Goal: Transaction & Acquisition: Download file/media

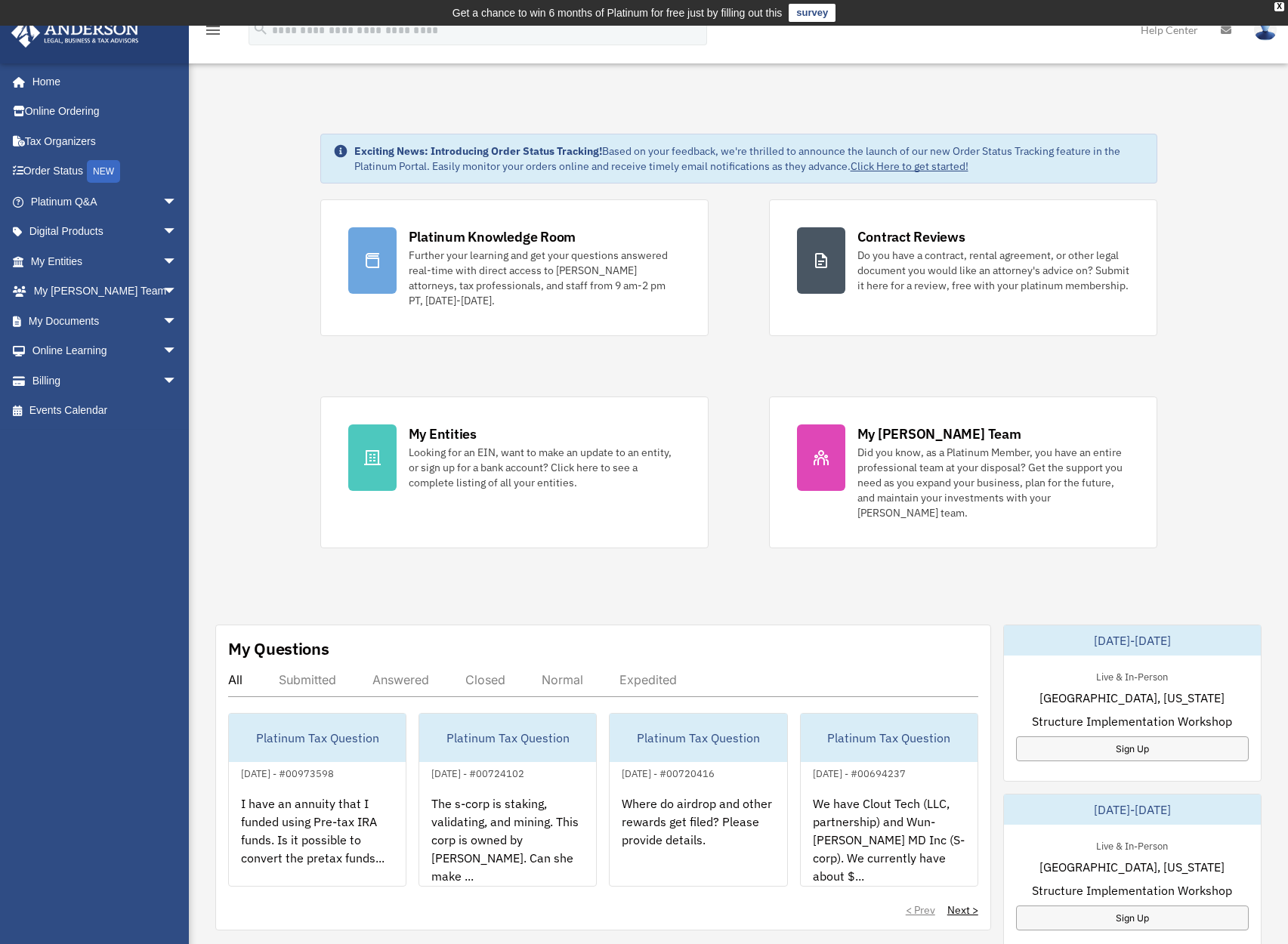
click at [258, 140] on div "Exciting News: Introducing Order Status Tracking! Based on your feedback, we're…" at bounding box center [738, 805] width 1121 height 1419
click at [162, 260] on span "arrow_drop_down" at bounding box center [177, 262] width 30 height 31
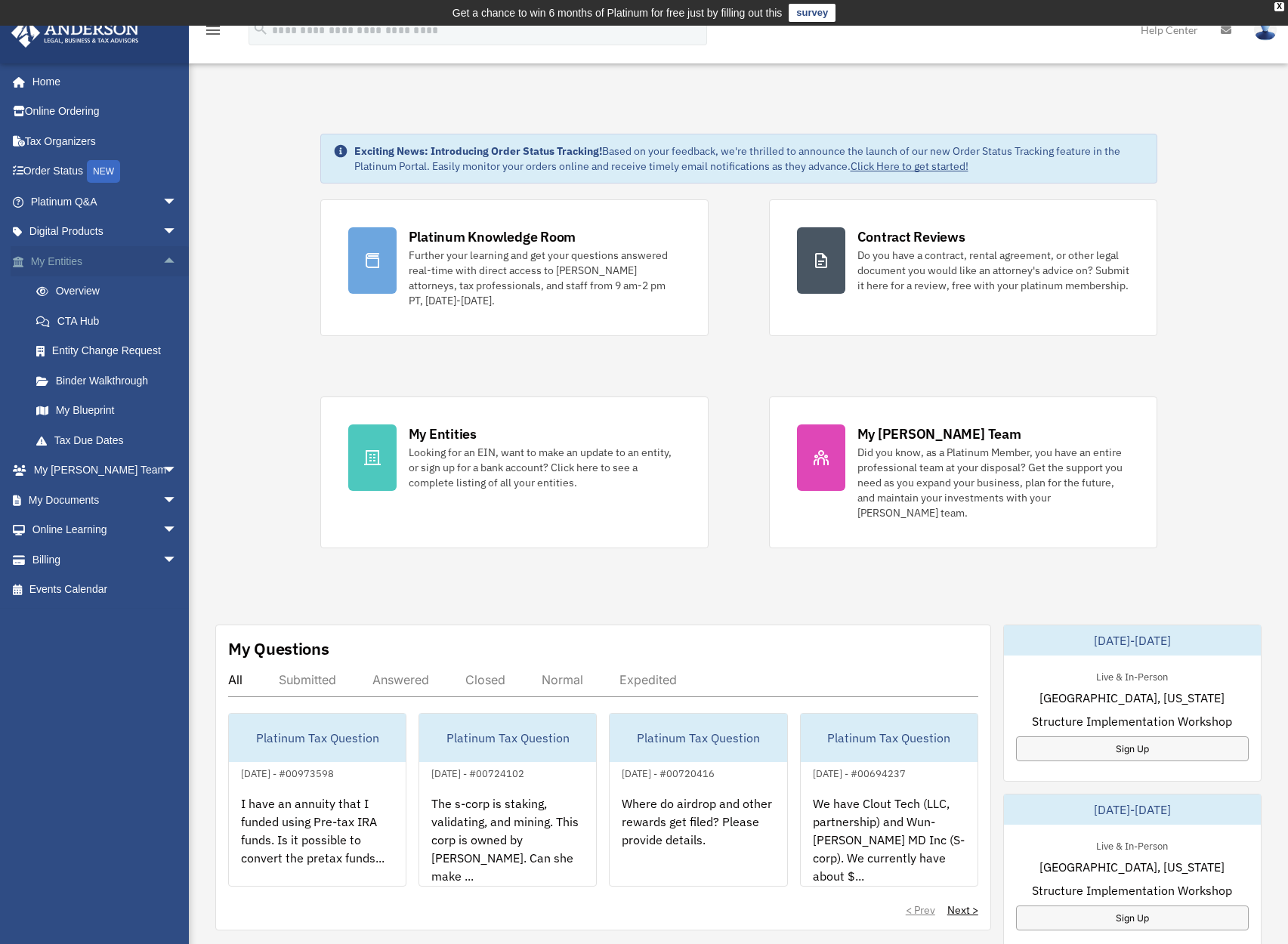
click at [162, 260] on span "arrow_drop_up" at bounding box center [177, 262] width 30 height 31
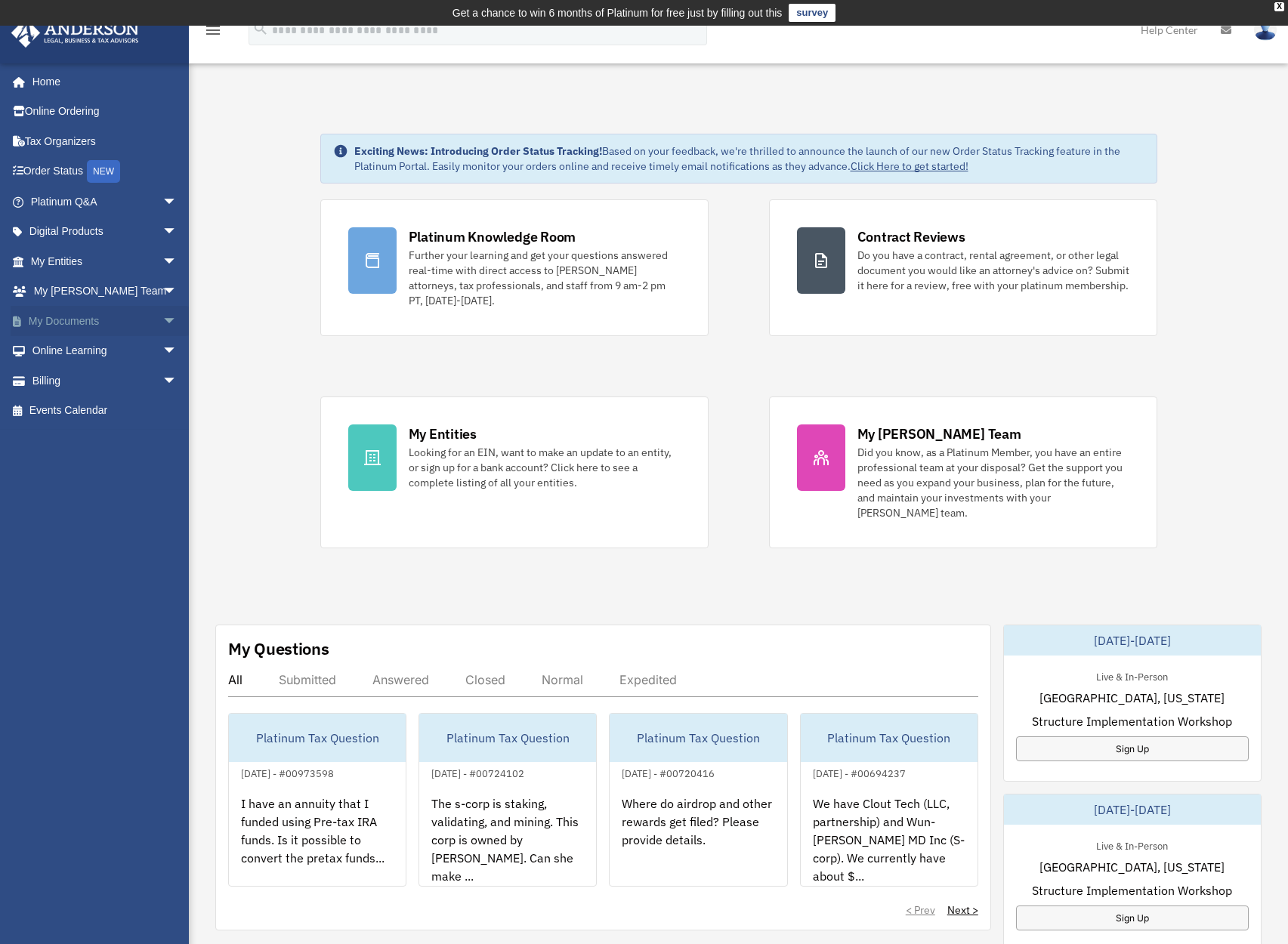
click at [162, 320] on span "arrow_drop_down" at bounding box center [177, 322] width 30 height 31
click at [53, 349] on span at bounding box center [49, 351] width 10 height 11
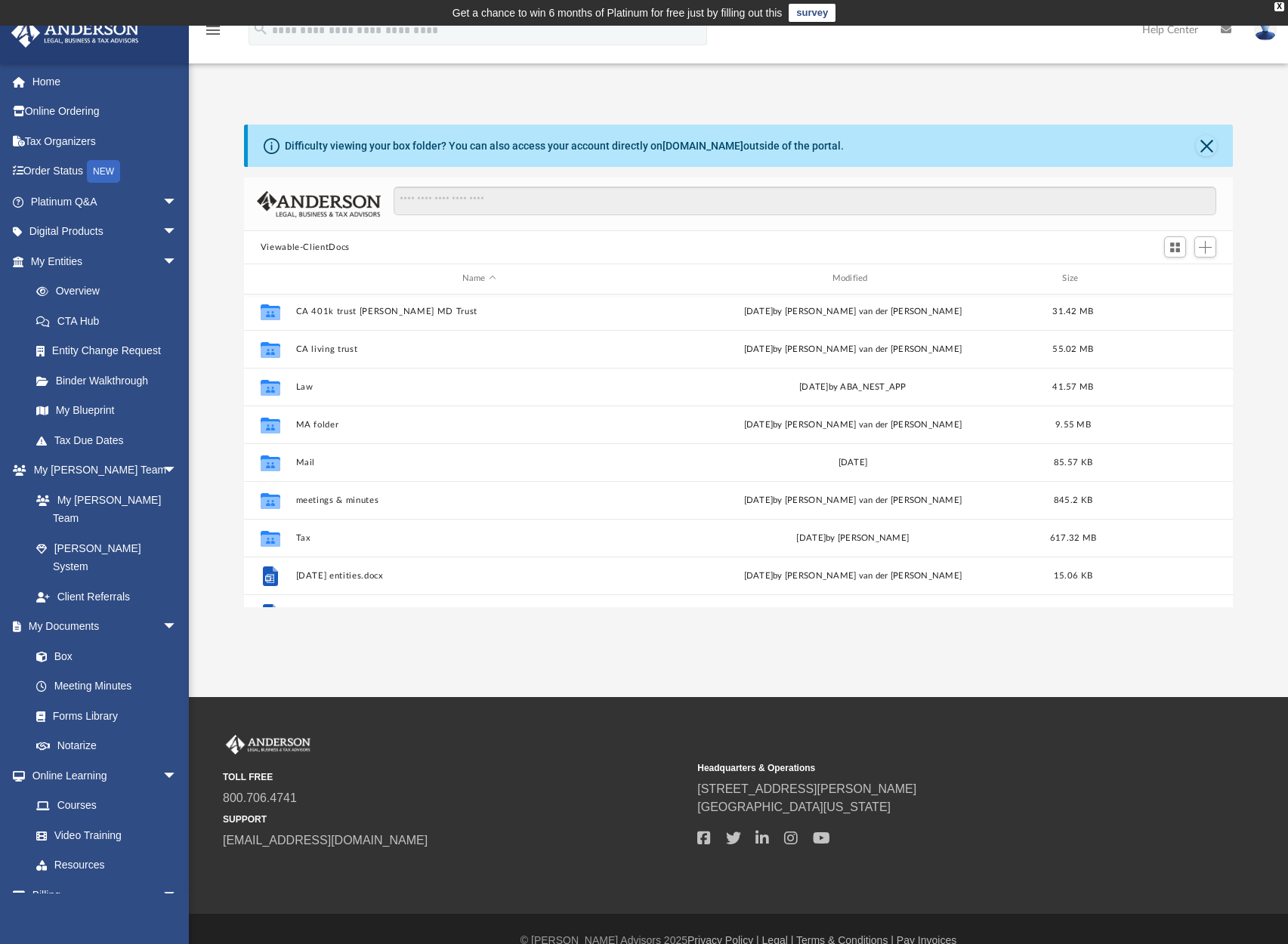
scroll to position [163, 0]
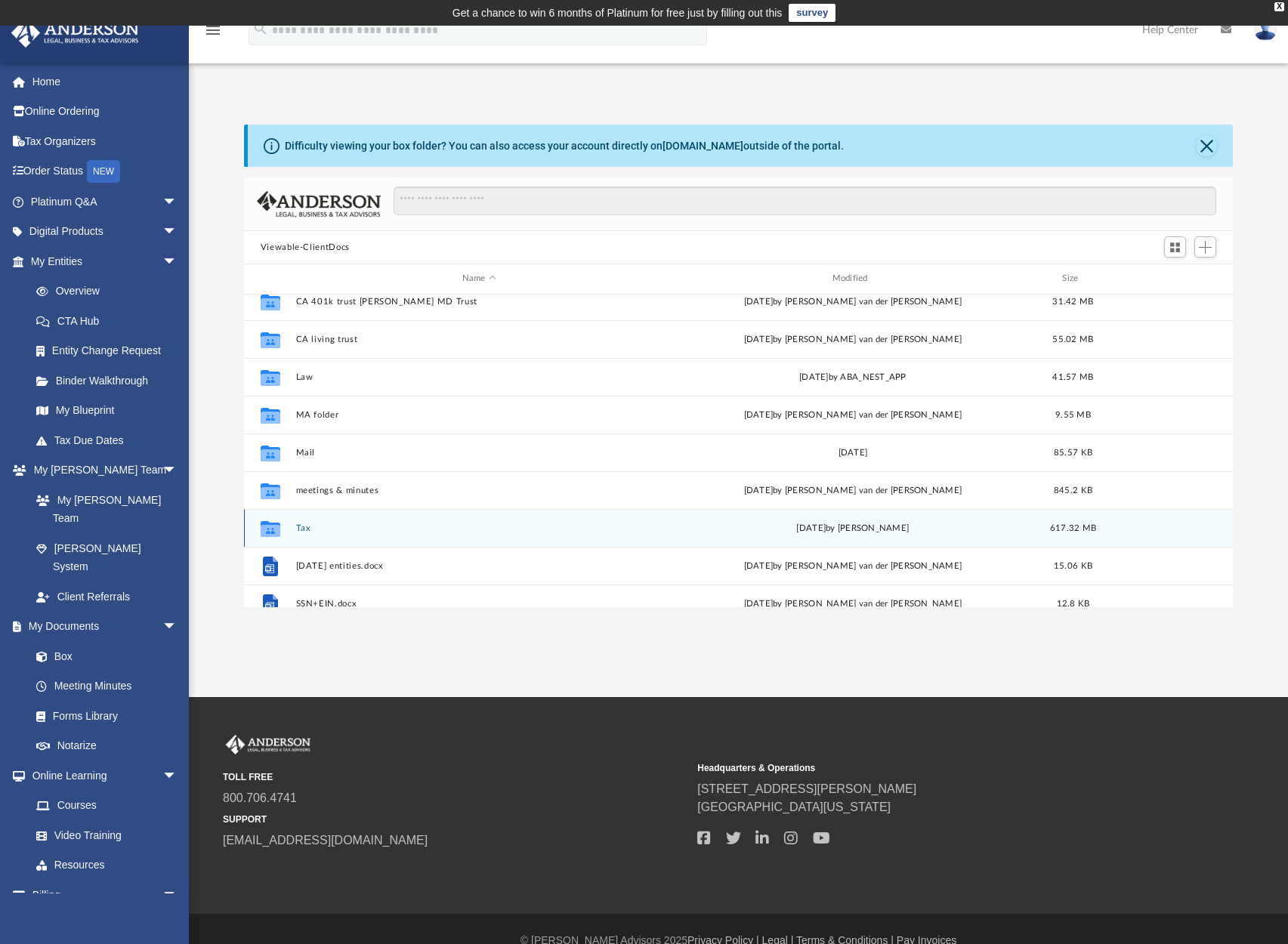
click at [299, 527] on button "Tax" at bounding box center [479, 528] width 368 height 10
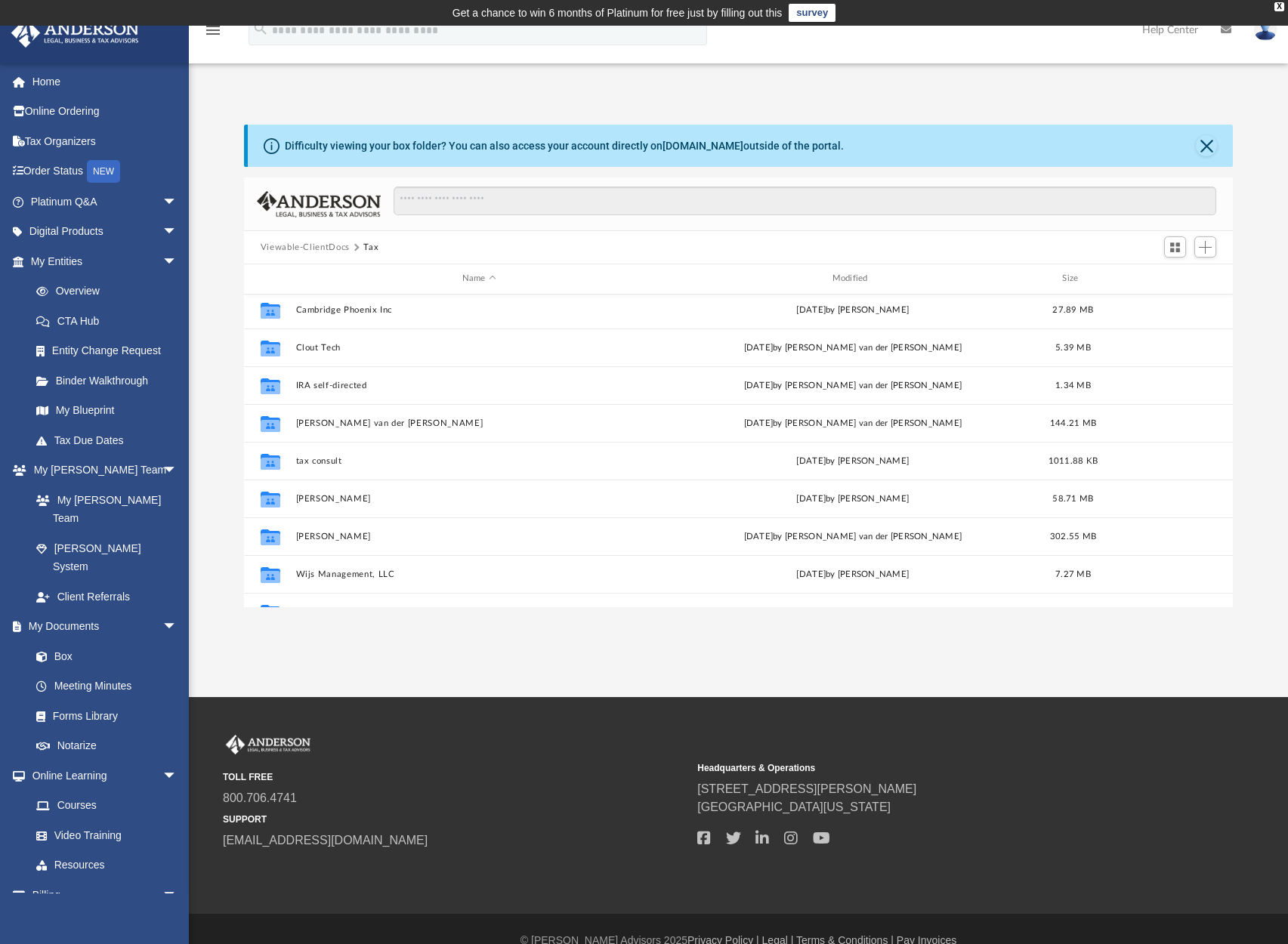
scroll to position [52, 0]
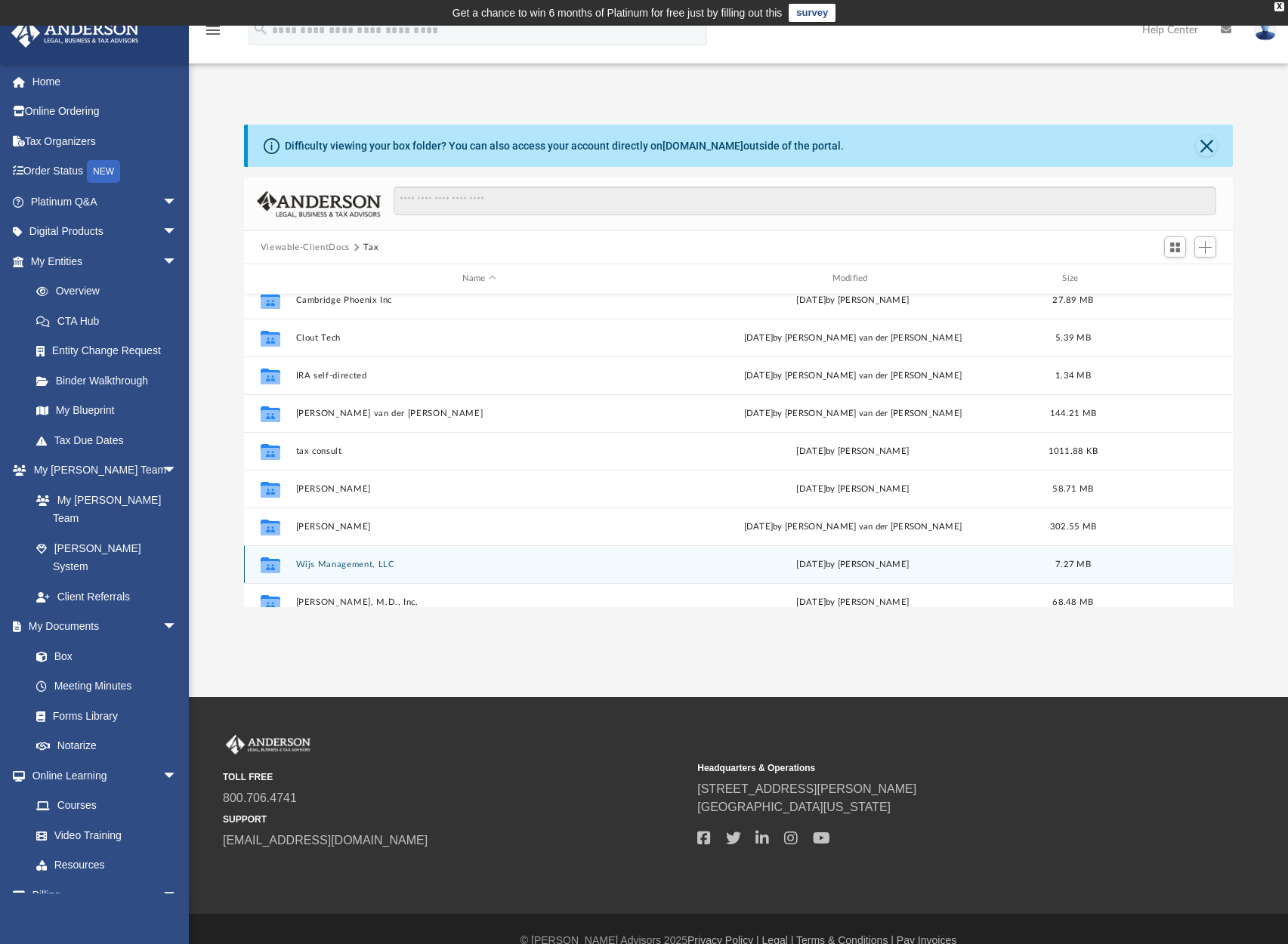
click at [356, 568] on button "Wijs Management, LLC" at bounding box center [479, 564] width 368 height 10
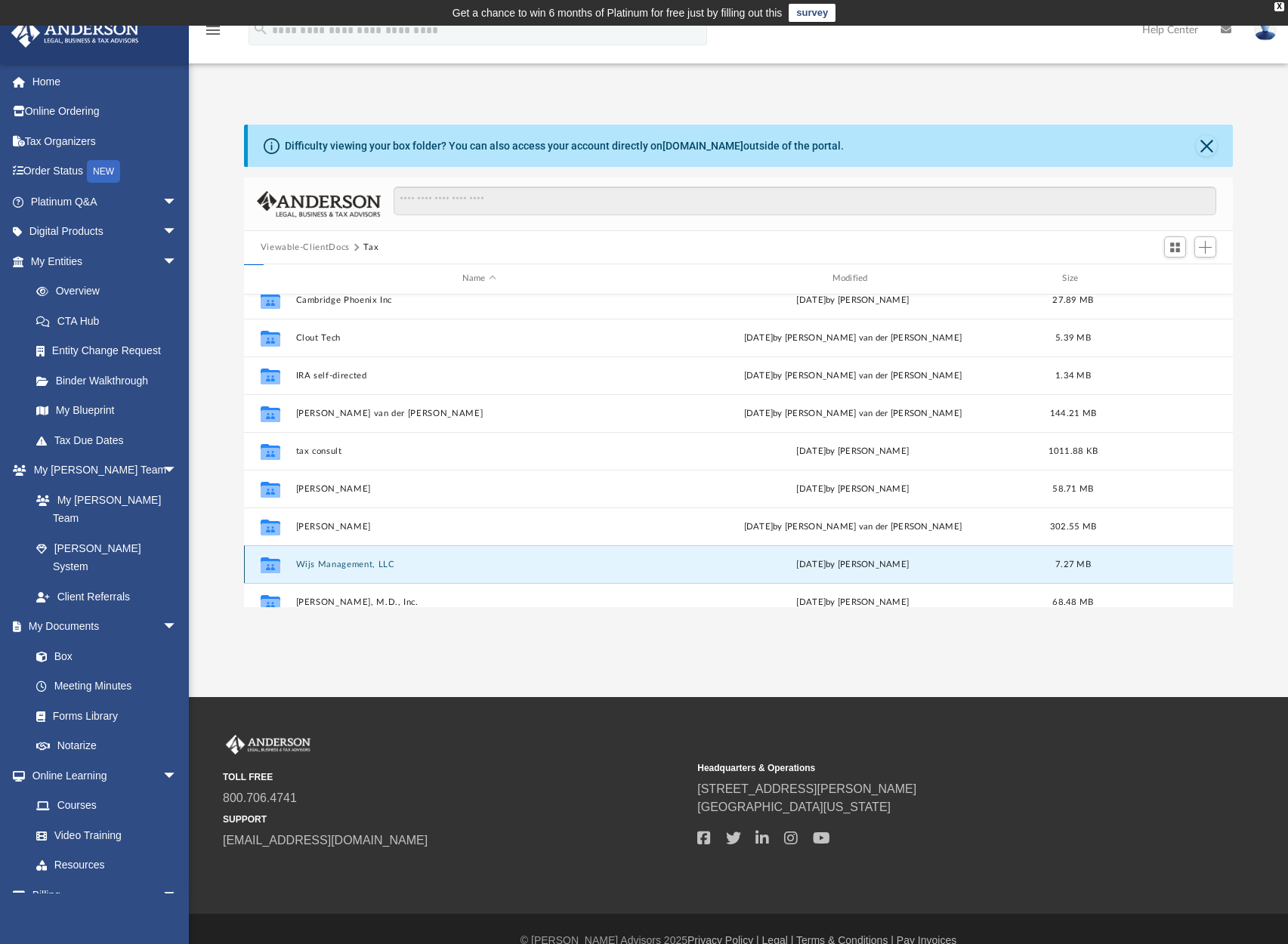
scroll to position [0, 0]
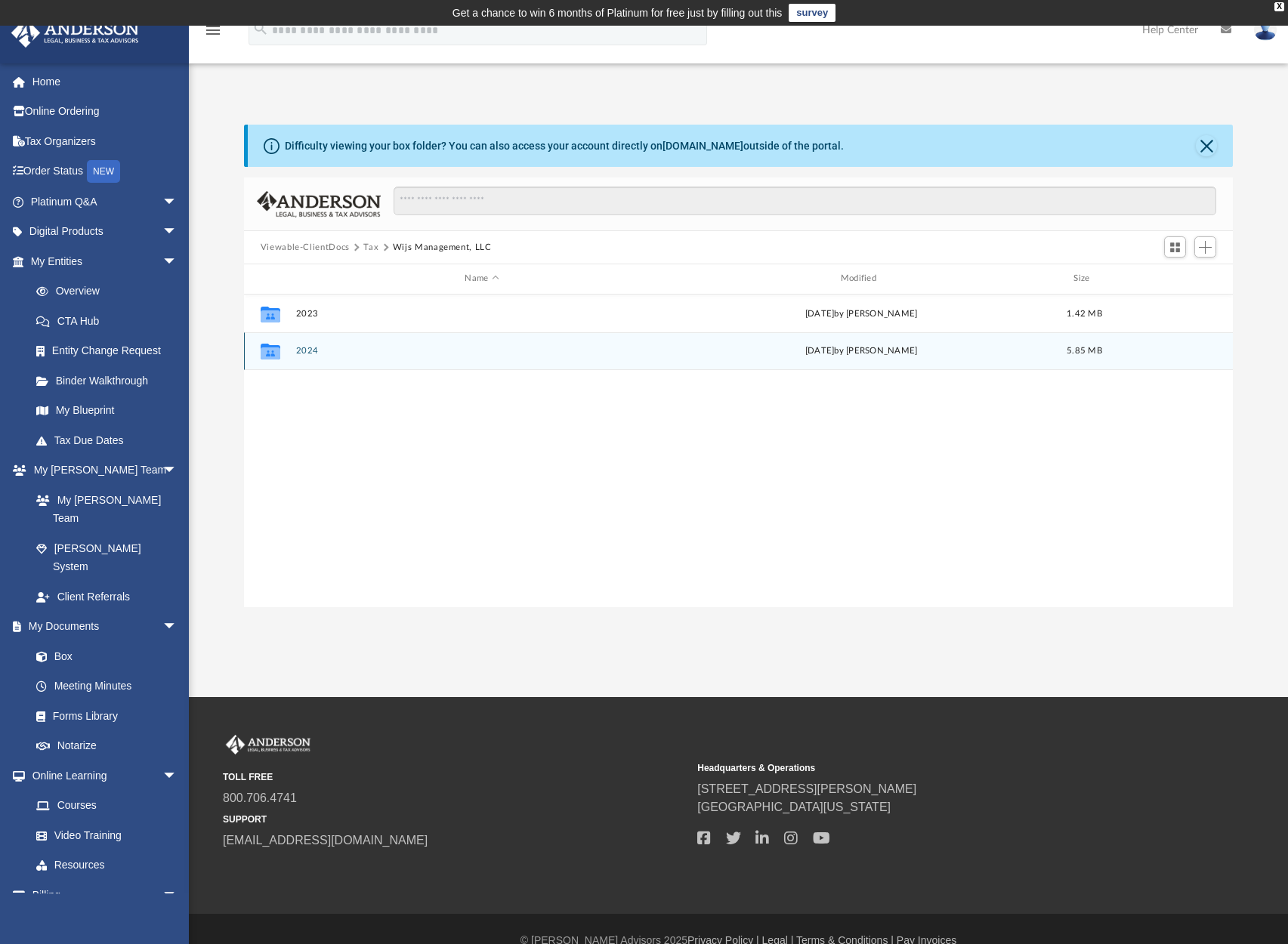
click at [315, 353] on button "2024" at bounding box center [482, 351] width 372 height 10
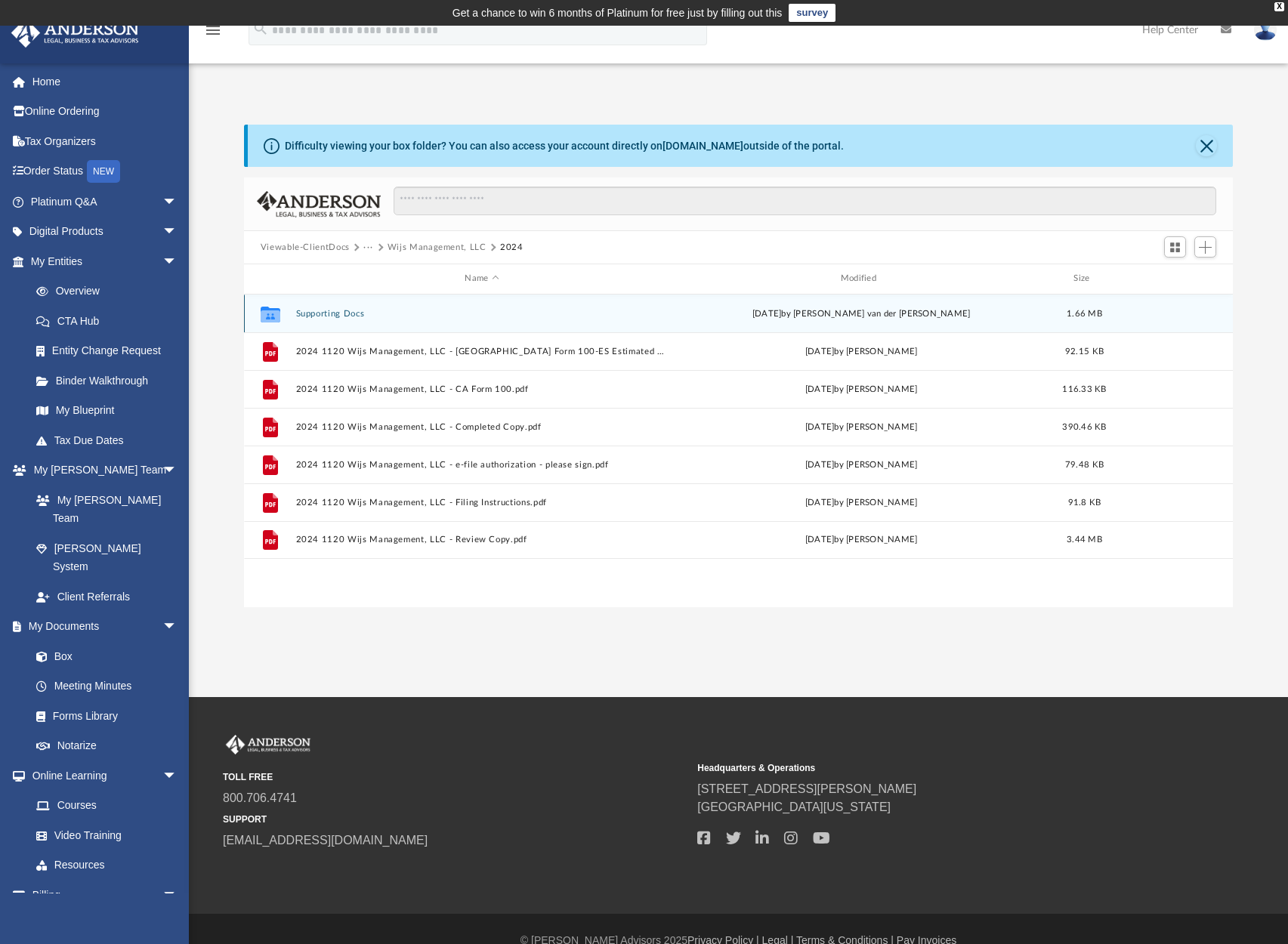
click at [317, 314] on button "Supporting Docs" at bounding box center [482, 314] width 372 height 10
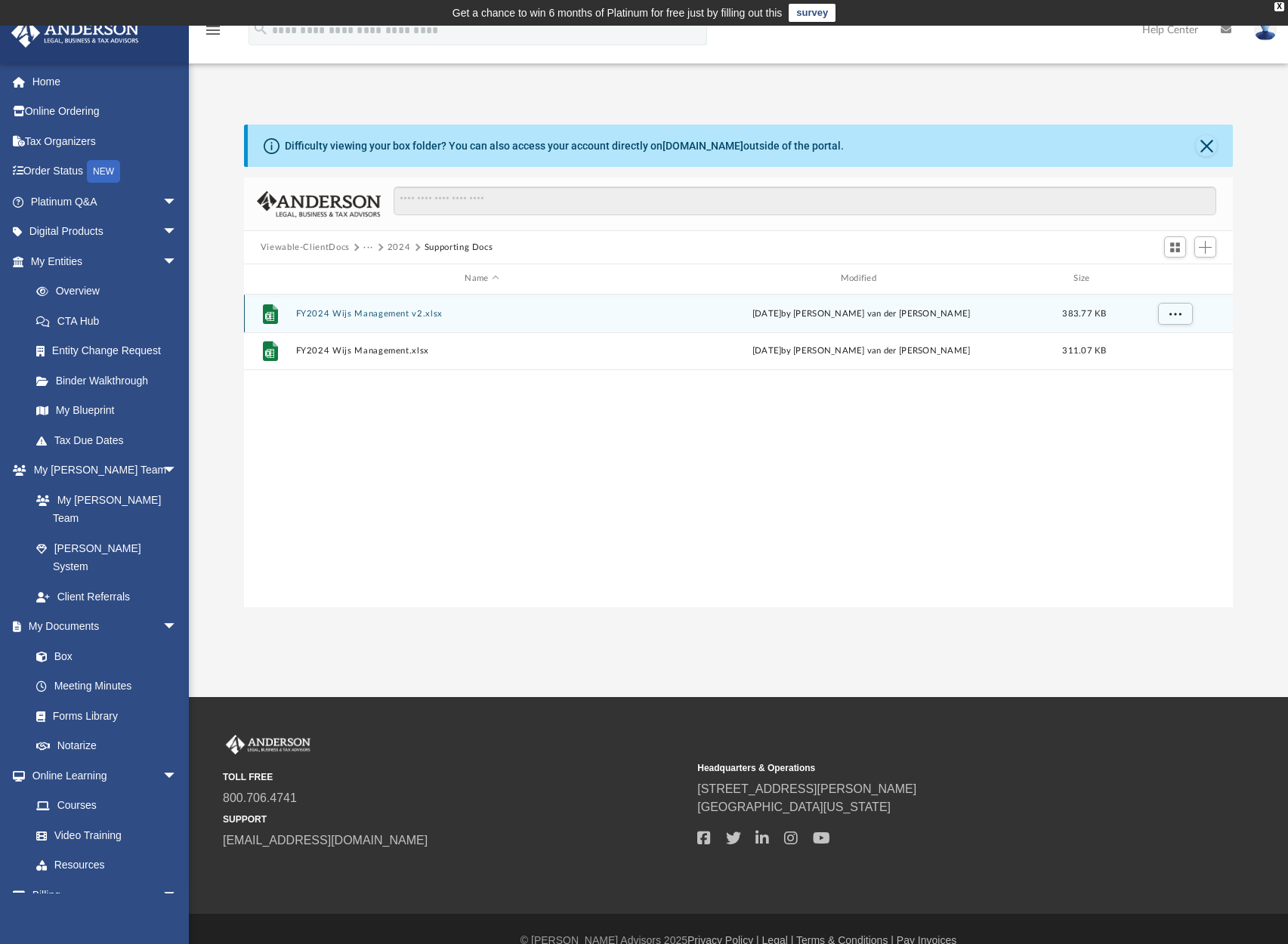
click at [389, 312] on button "FY2024 Wijs Management v2.xlsx" at bounding box center [482, 314] width 372 height 10
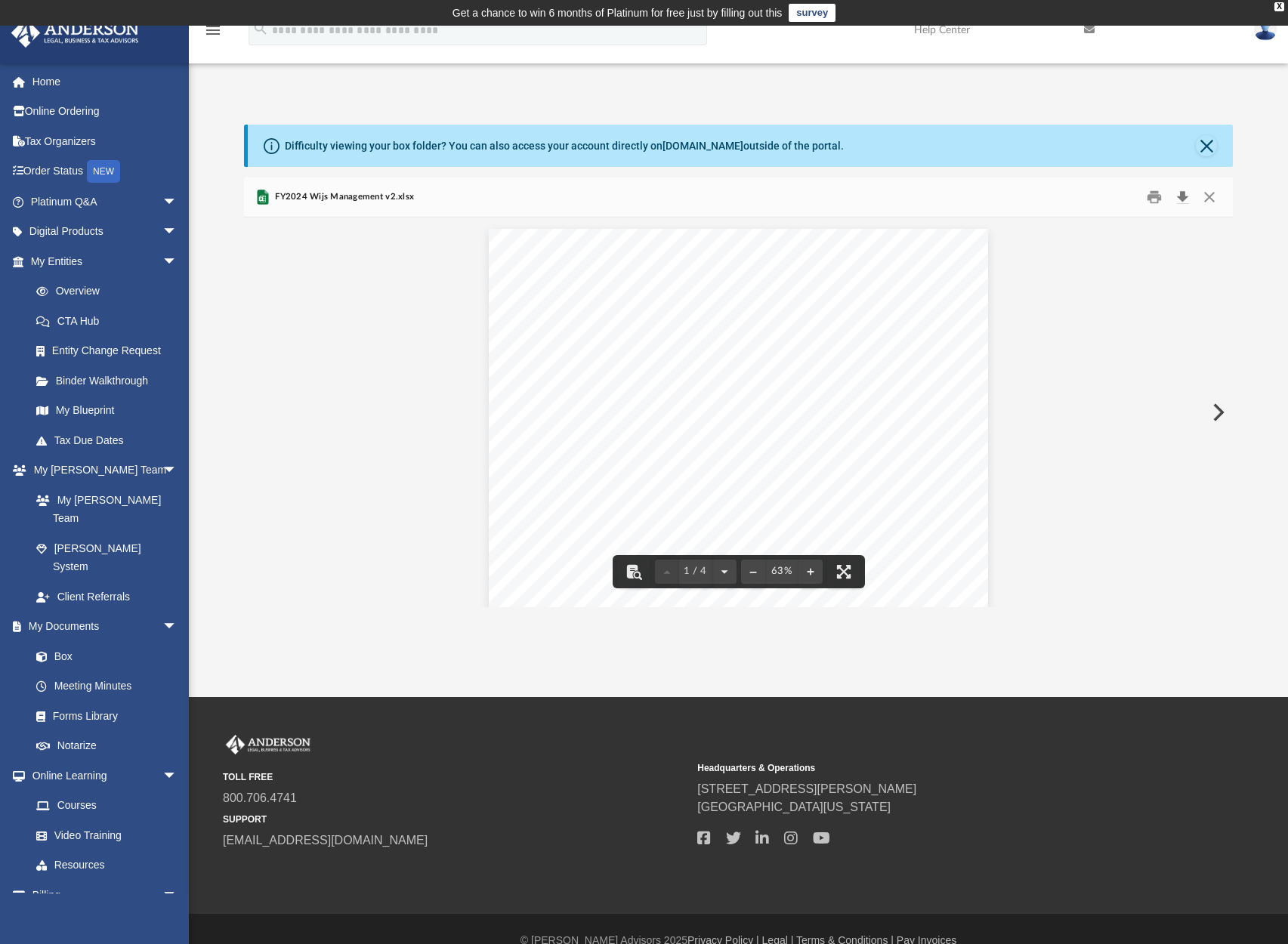
click at [1181, 195] on button "Download" at bounding box center [1182, 198] width 27 height 24
